Goal: Information Seeking & Learning: Compare options

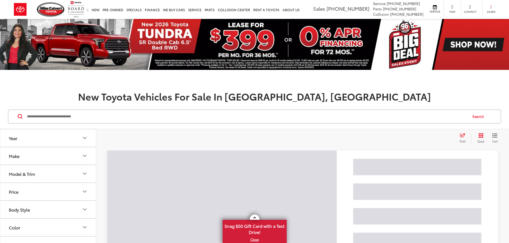
scroll to position [34, 0]
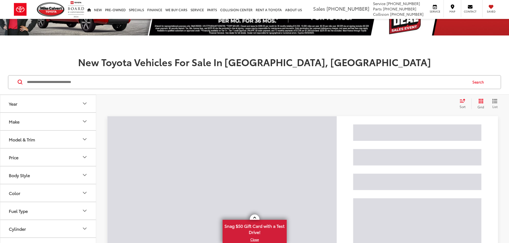
click at [18, 137] on div "Model & Trim" at bounding box center [22, 139] width 26 height 5
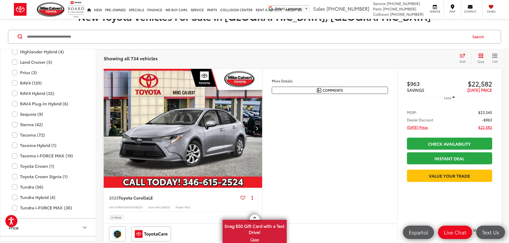
scroll to position [0, 0]
click at [14, 82] on label "RAV4 (120)" at bounding box center [48, 82] width 72 height 9
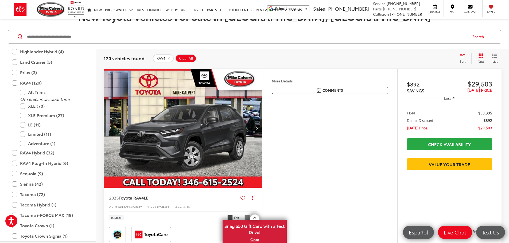
click at [463, 57] on icon "Select sort value" at bounding box center [462, 55] width 5 height 3
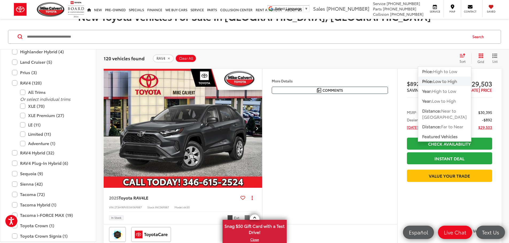
click at [437, 82] on span "Low to High" at bounding box center [445, 81] width 24 height 6
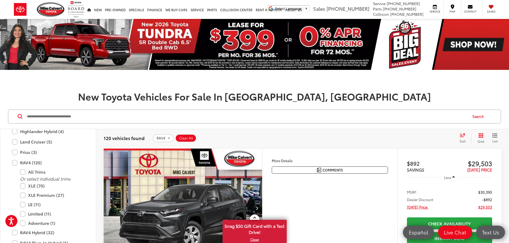
scroll to position [53, 0]
